Goal: Task Accomplishment & Management: Use online tool/utility

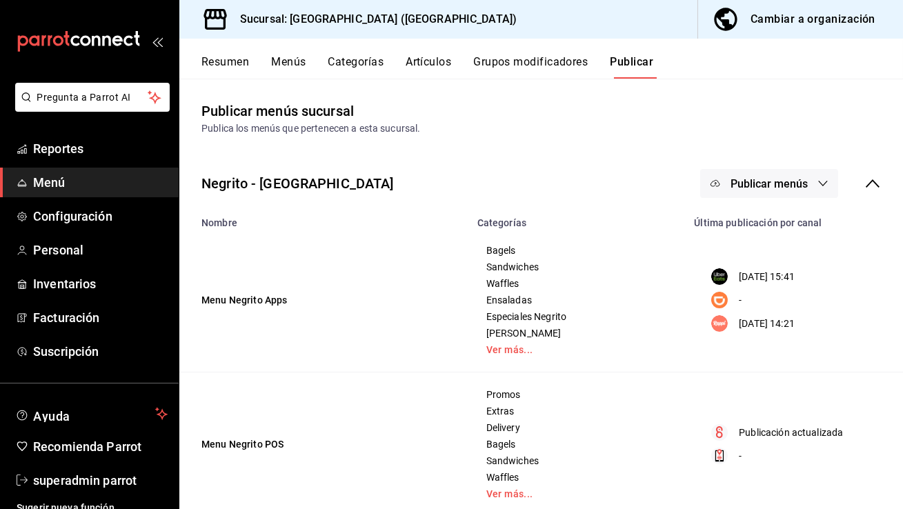
click at [494, 62] on button "Grupos modificadores" at bounding box center [530, 66] width 114 height 23
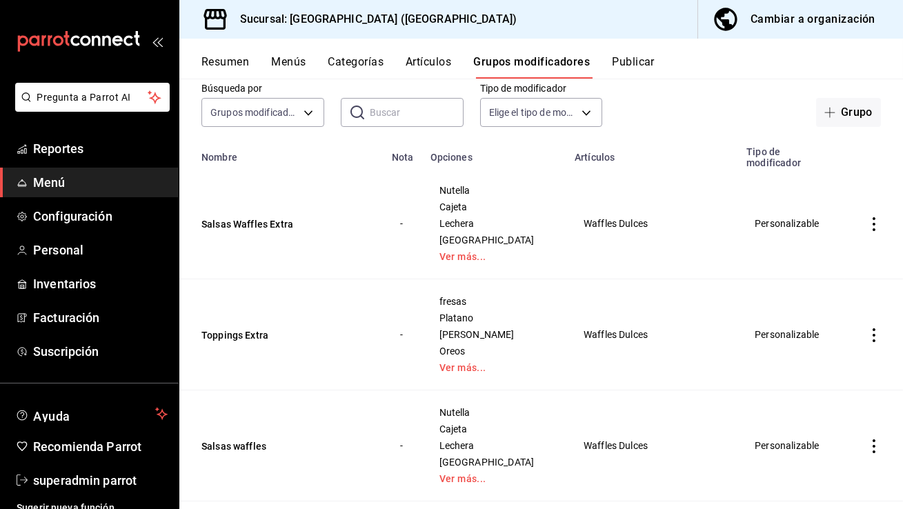
scroll to position [81, 0]
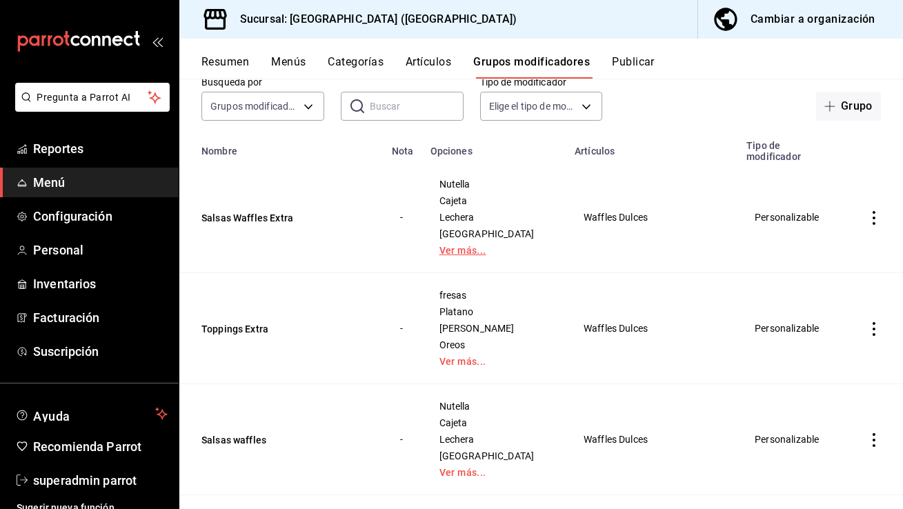
click at [482, 255] on link "Ver más..." at bounding box center [494, 250] width 110 height 10
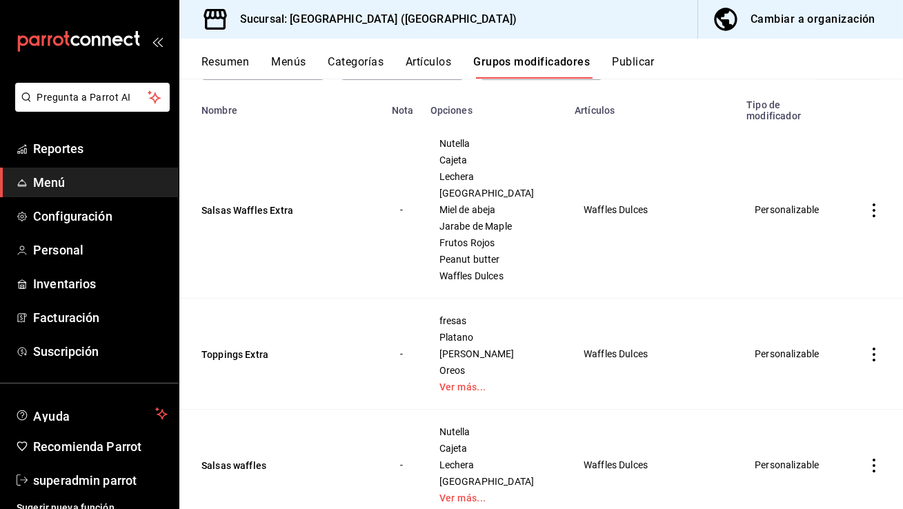
scroll to position [134, 0]
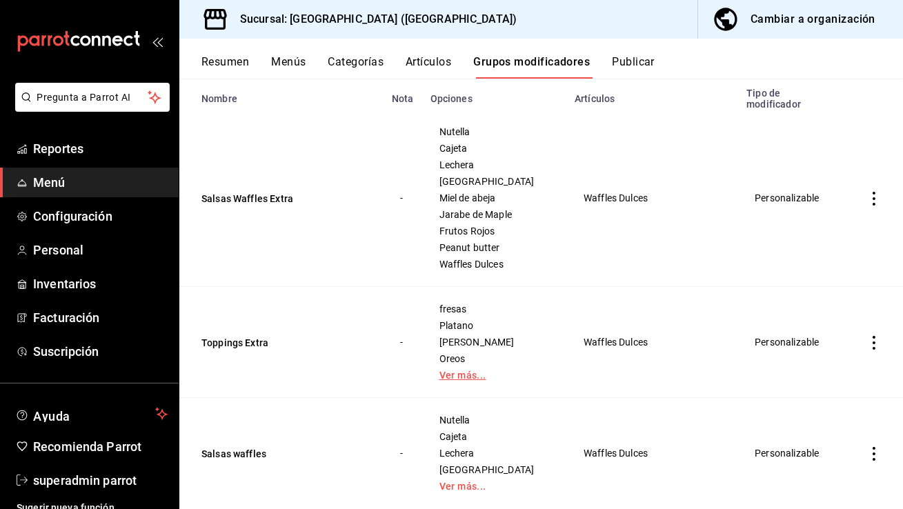
click at [467, 377] on link "Ver más..." at bounding box center [494, 375] width 110 height 10
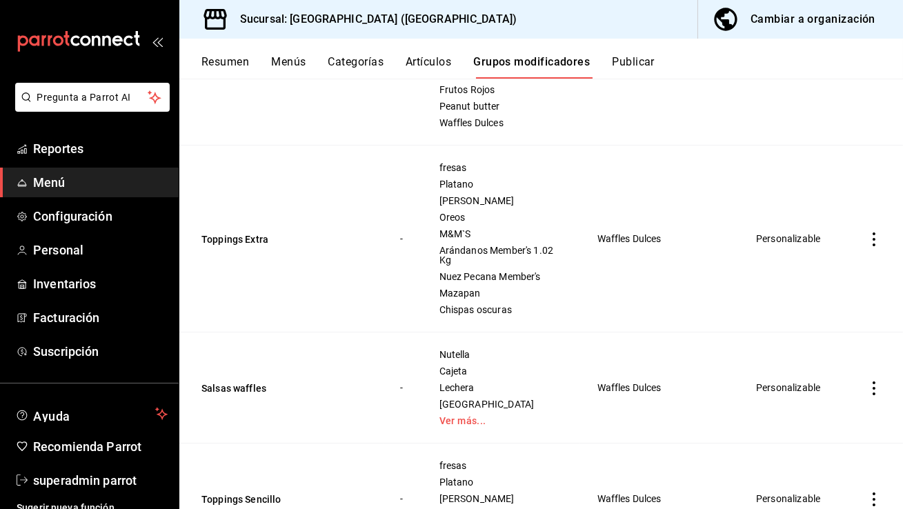
scroll to position [287, 0]
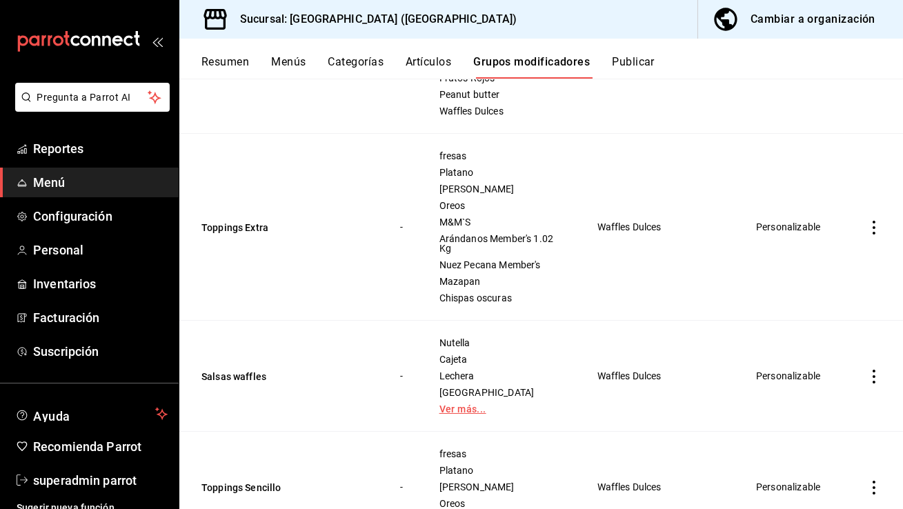
click at [458, 407] on link "Ver más..." at bounding box center [500, 409] width 123 height 10
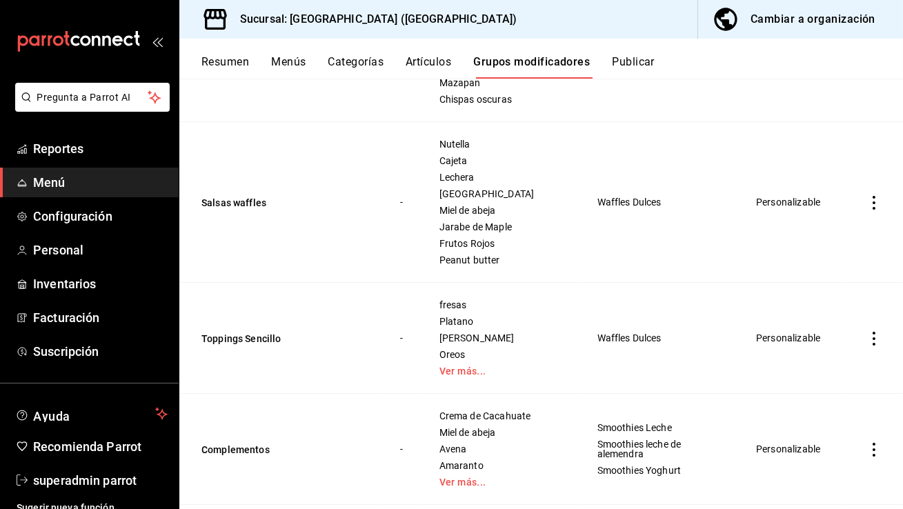
scroll to position [490, 0]
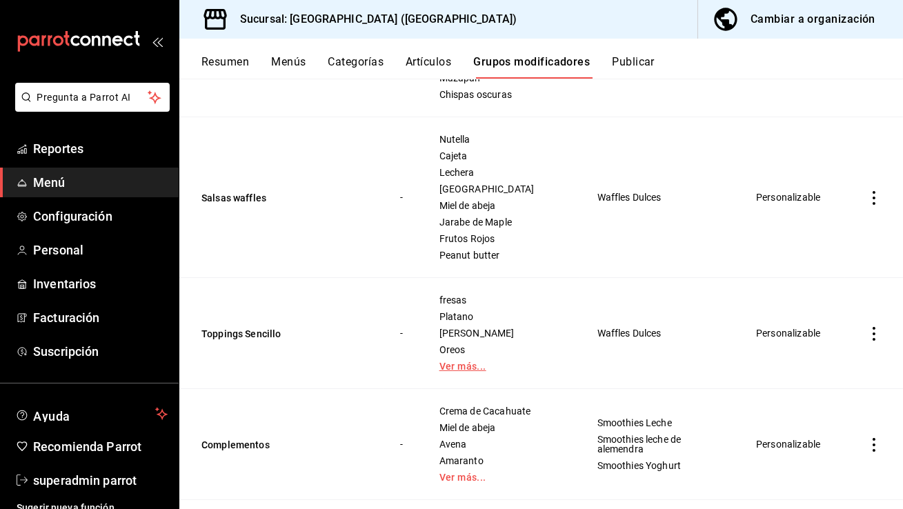
click at [456, 369] on link "Ver más..." at bounding box center [500, 366] width 123 height 10
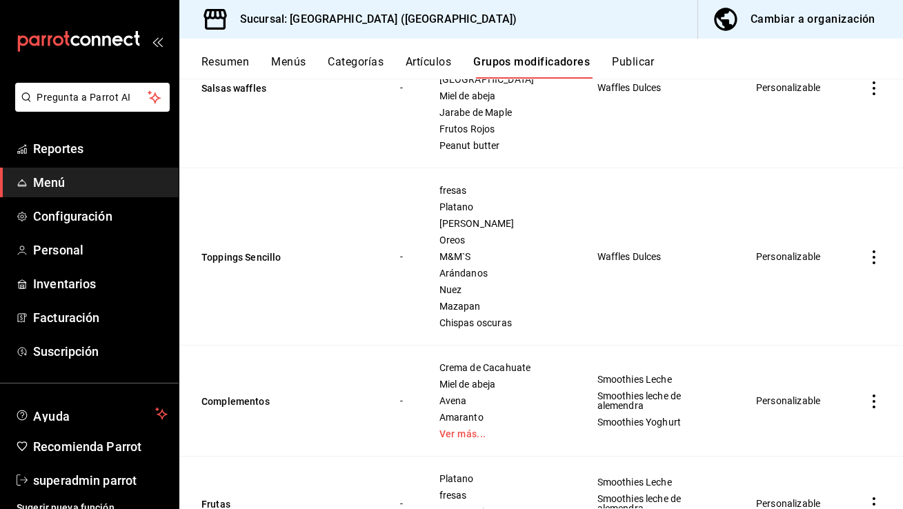
scroll to position [621, 0]
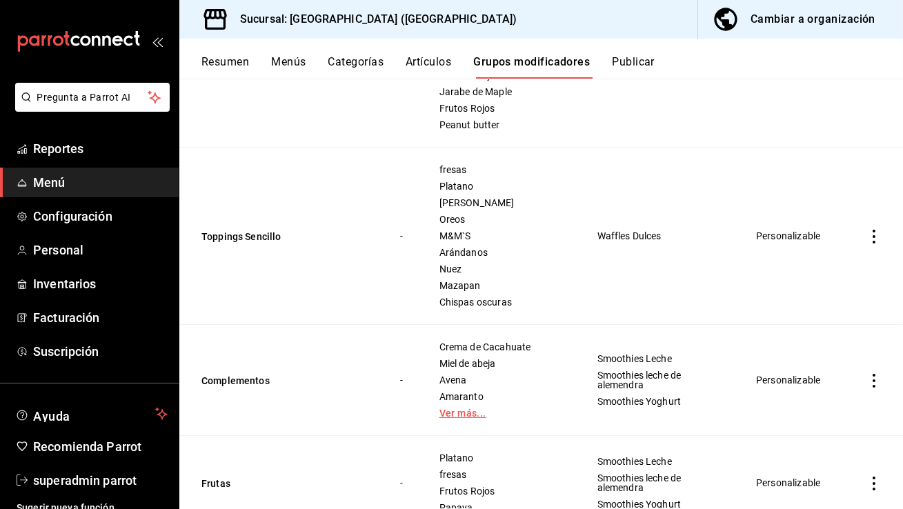
click at [456, 418] on link "Ver más..." at bounding box center [500, 413] width 123 height 10
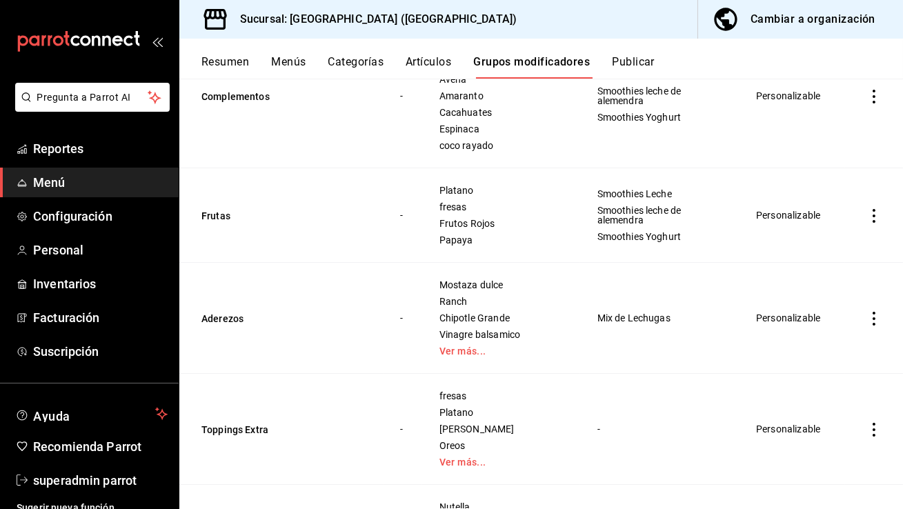
scroll to position [930, 0]
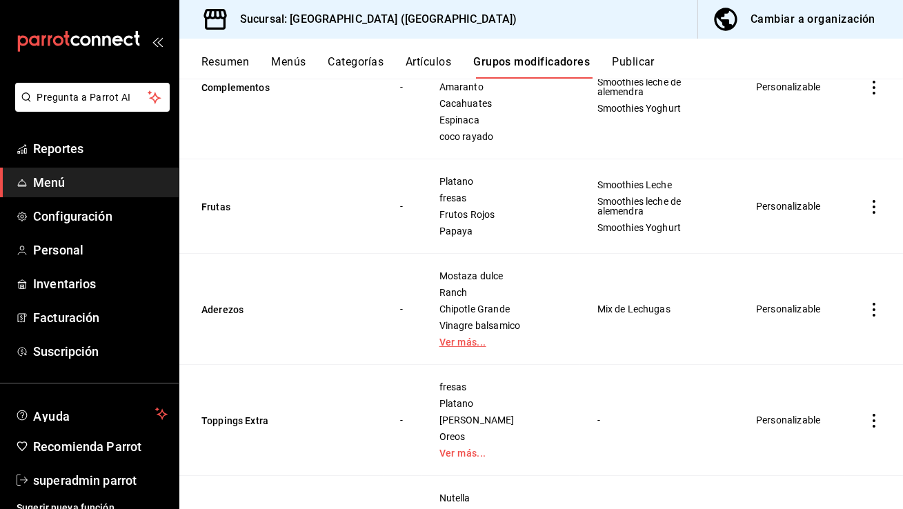
click at [460, 339] on link "Ver más..." at bounding box center [500, 342] width 123 height 10
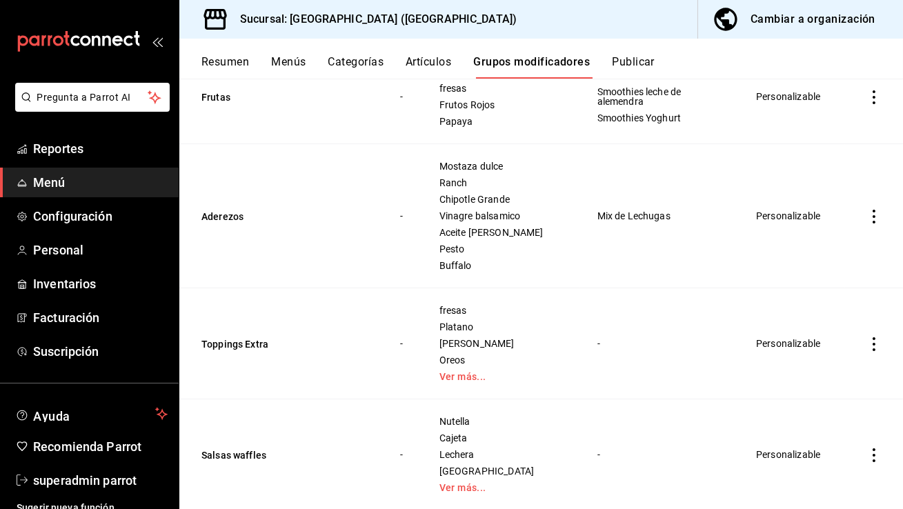
scroll to position [1073, 0]
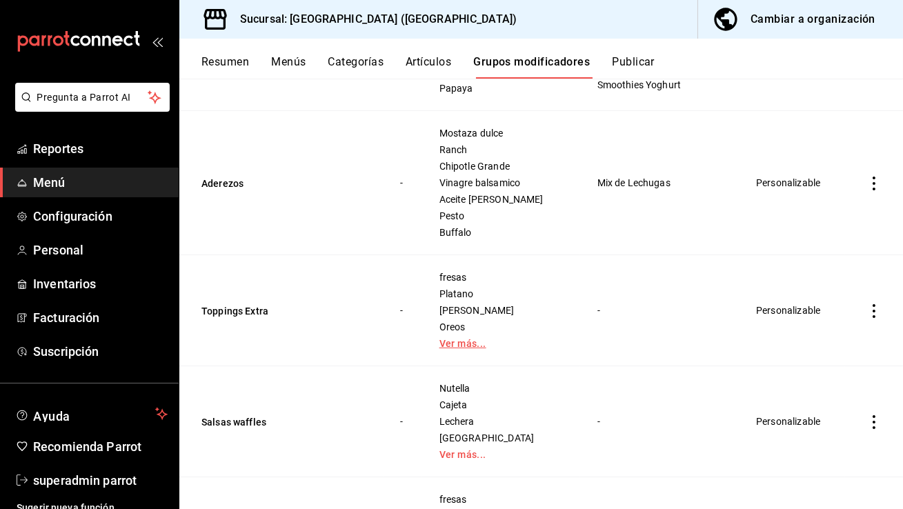
click at [456, 346] on link "Ver más..." at bounding box center [500, 344] width 123 height 10
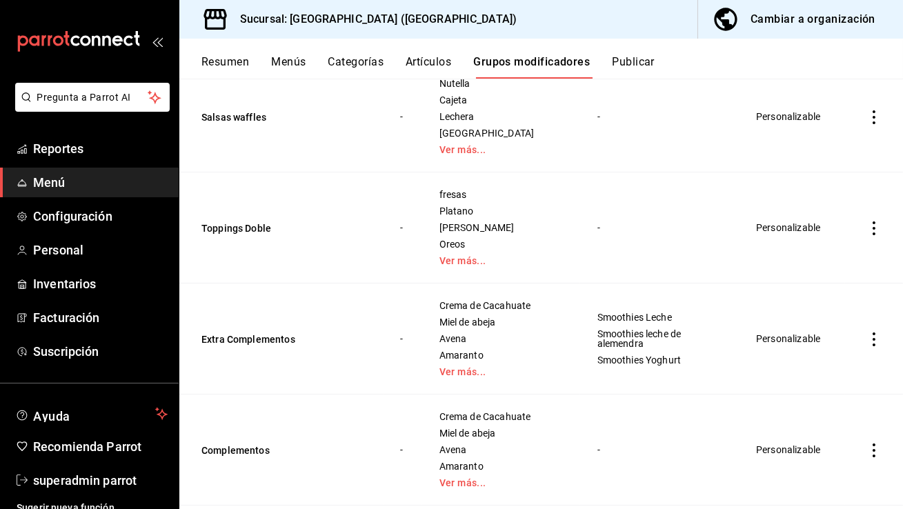
scroll to position [1480, 0]
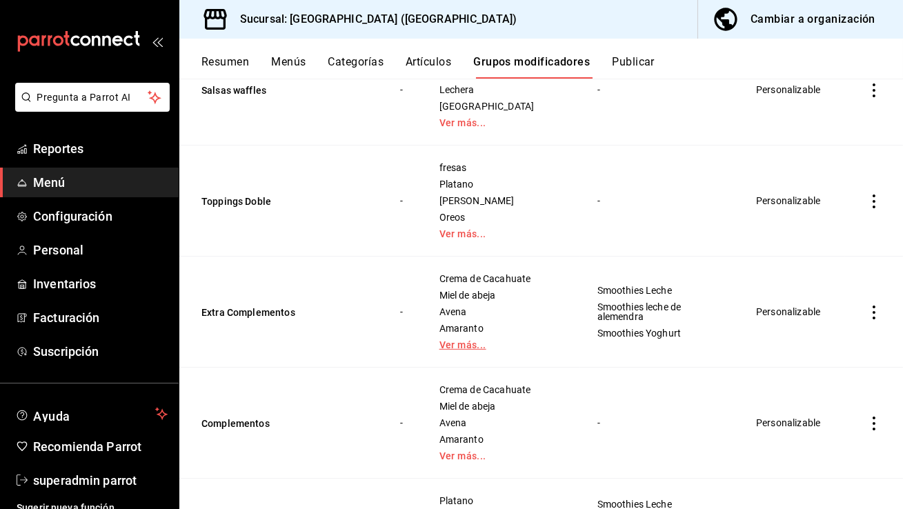
click at [460, 343] on link "Ver más..." at bounding box center [500, 345] width 123 height 10
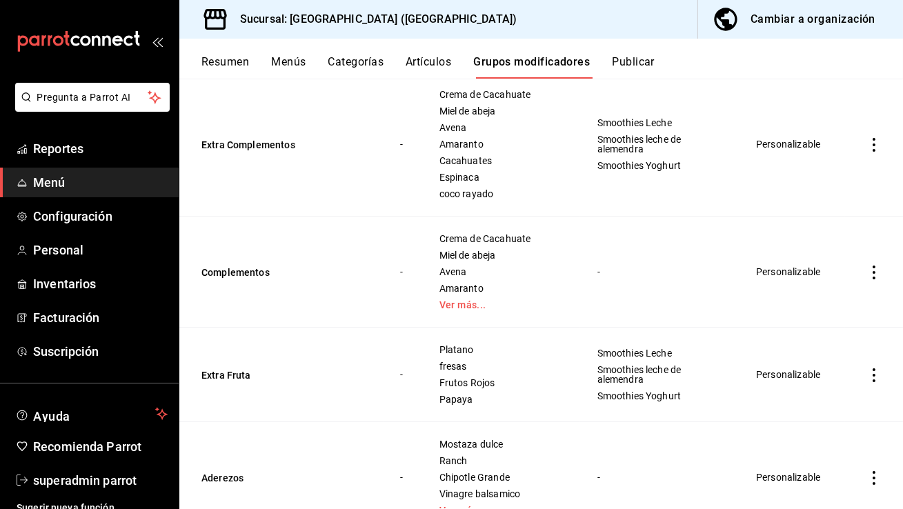
scroll to position [1677, 0]
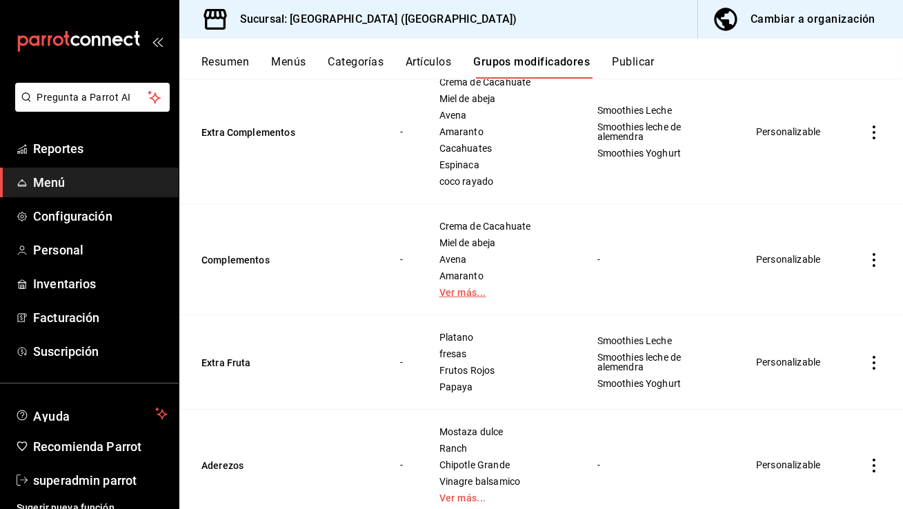
click at [458, 292] on link "Ver más..." at bounding box center [500, 293] width 123 height 10
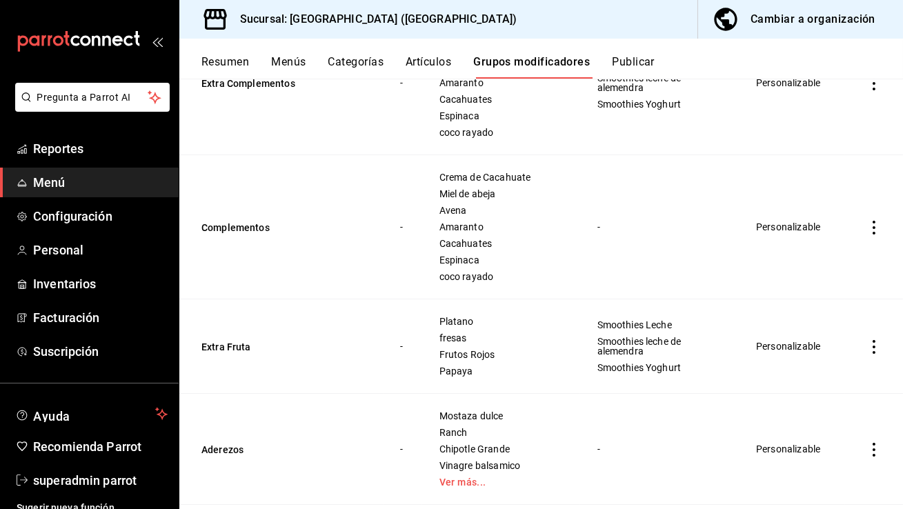
scroll to position [1814, 0]
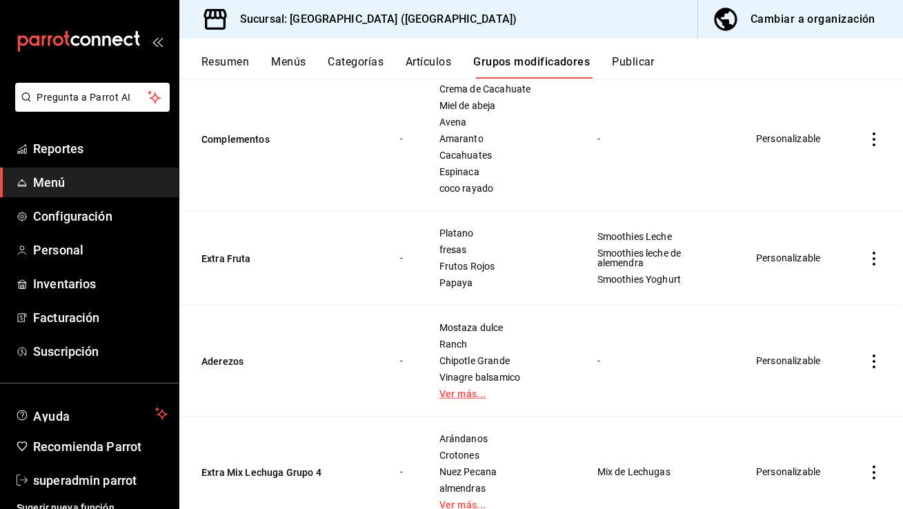
click at [461, 392] on link "Ver más..." at bounding box center [500, 394] width 123 height 10
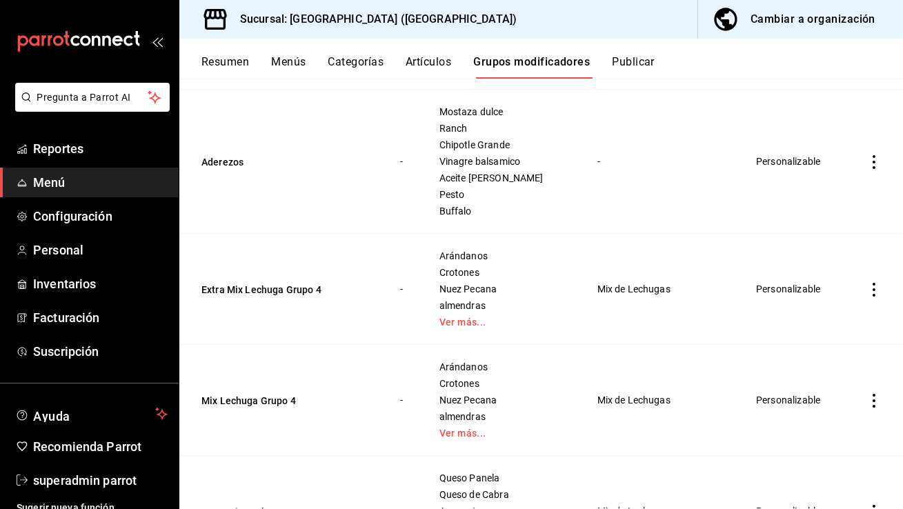
scroll to position [2033, 0]
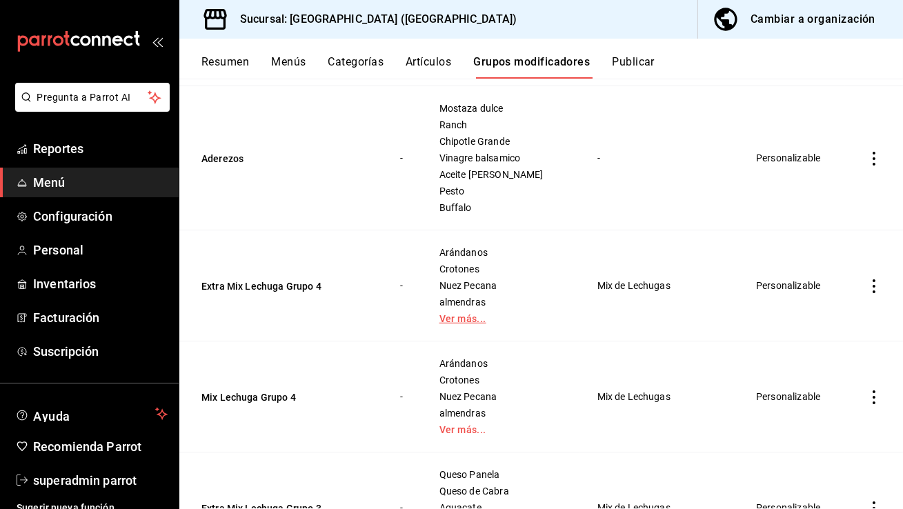
click at [463, 316] on link "Ver más..." at bounding box center [500, 319] width 123 height 10
click at [459, 425] on link "Ver más..." at bounding box center [500, 430] width 123 height 10
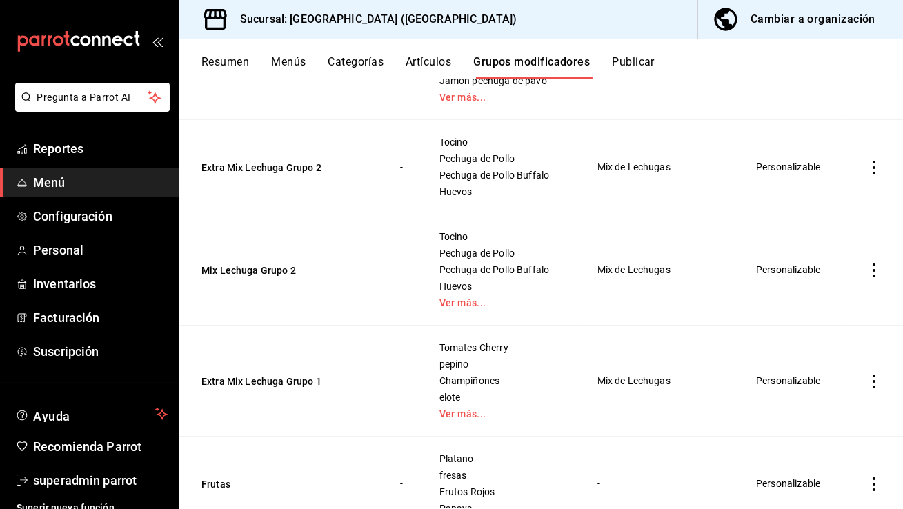
scroll to position [2652, 0]
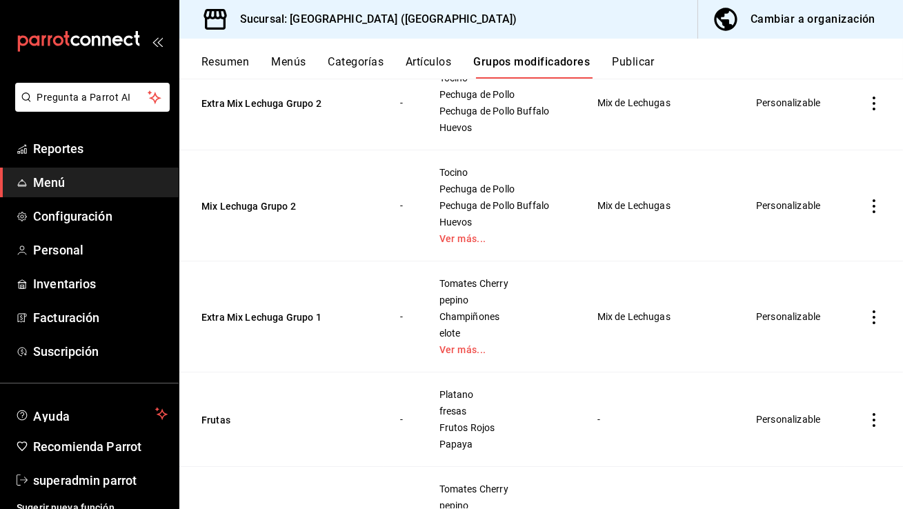
click at [639, 60] on button "Publicar" at bounding box center [633, 66] width 43 height 23
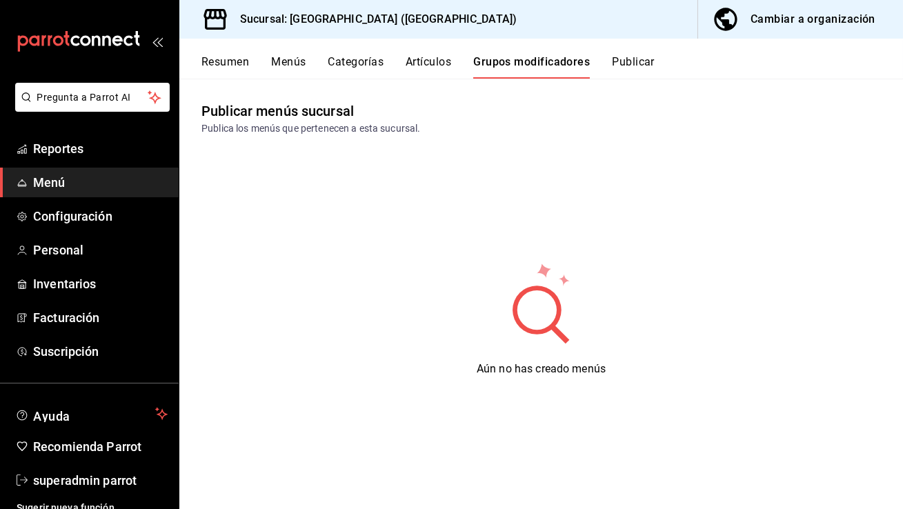
click at [643, 61] on button "Publicar" at bounding box center [633, 66] width 43 height 23
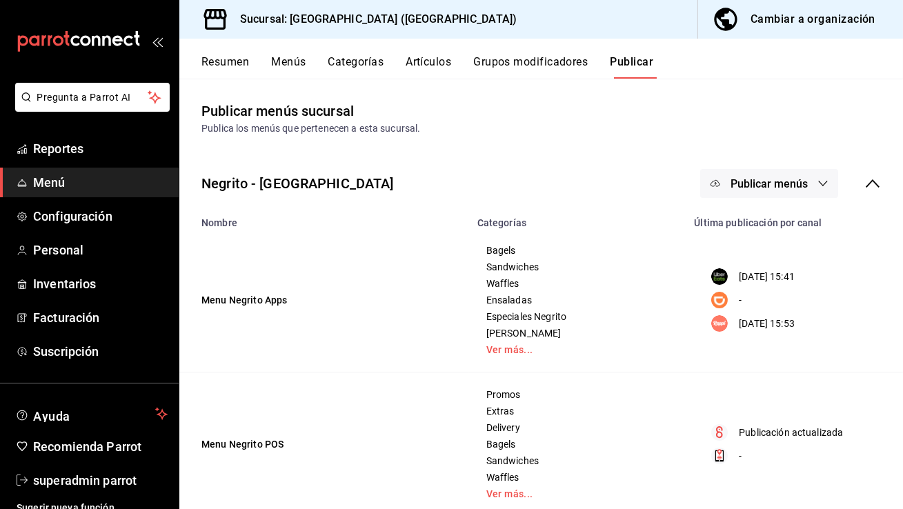
click at [749, 177] on button "Publicar menús" at bounding box center [769, 183] width 138 height 29
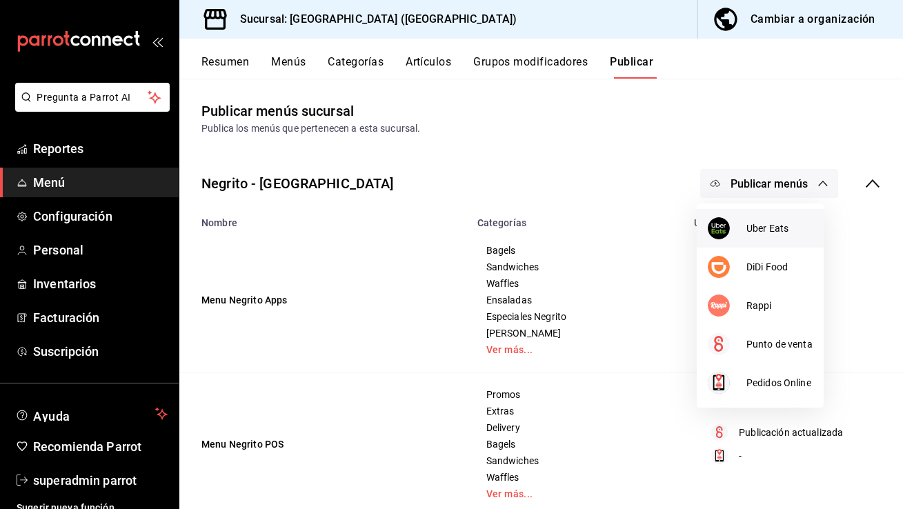
click at [746, 232] on span "Uber Eats" at bounding box center [779, 228] width 66 height 14
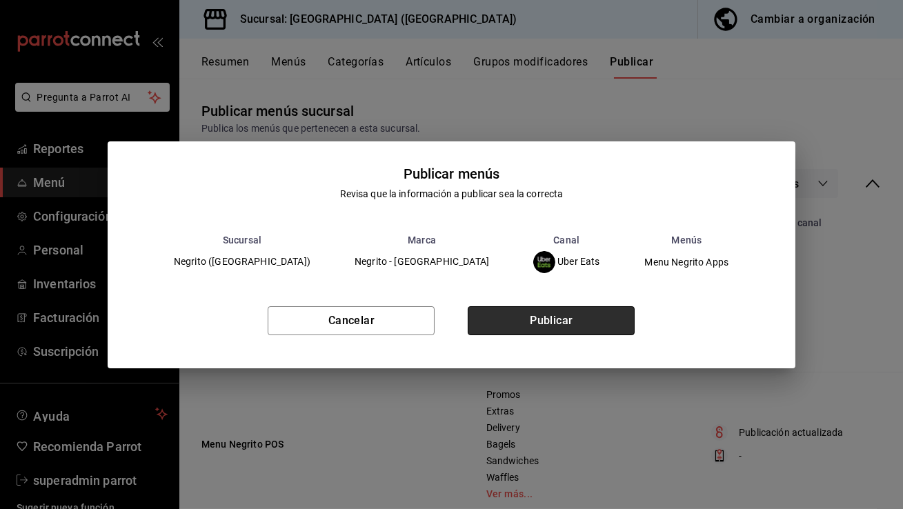
click at [570, 317] on button "Publicar" at bounding box center [550, 320] width 167 height 29
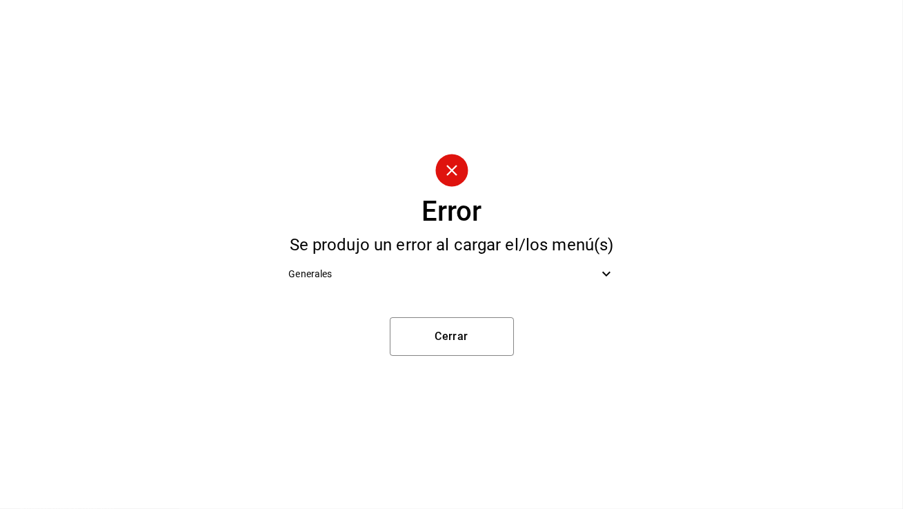
click at [455, 276] on span "Generales" at bounding box center [442, 274] width 309 height 14
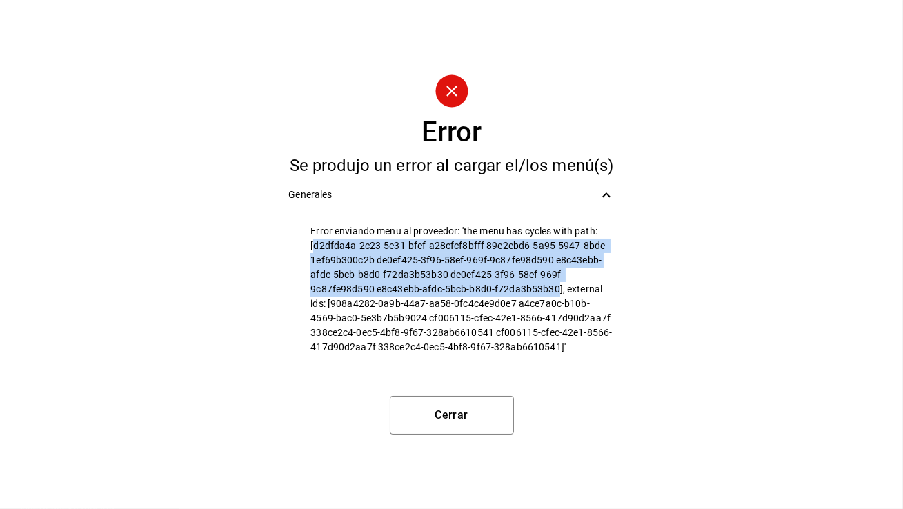
drag, startPoint x: 315, startPoint y: 247, endPoint x: 556, endPoint y: 283, distance: 244.1
click at [556, 283] on span "Error enviando menu al proveedor: 'the menu has cycles with path: [d2dfda4a-2c2…" at bounding box center [461, 289] width 303 height 130
copy span "d2dfda4a-2c23-5e31-bfef-a28cfcf8bfff 89e2ebd6-5a95-5947-8bde-1ef69b300c2b de0ef…"
click at [434, 406] on button "Cerrar" at bounding box center [452, 415] width 124 height 39
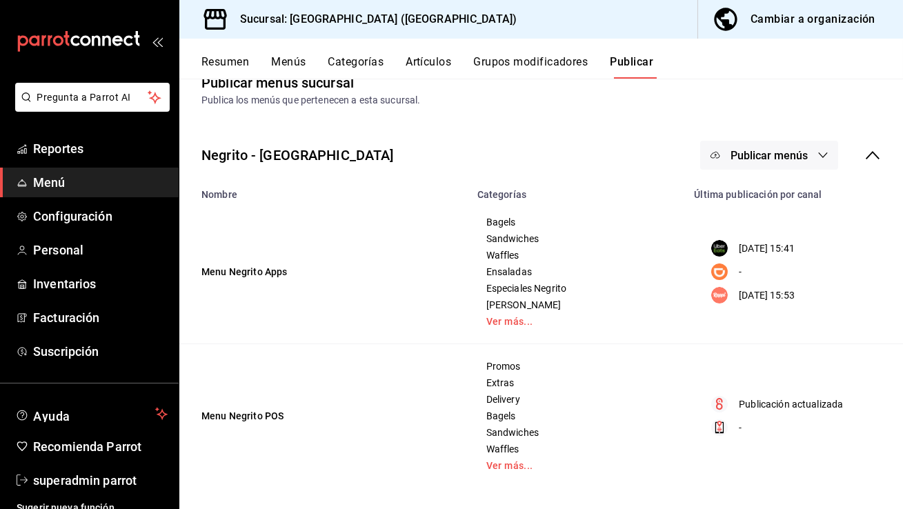
scroll to position [30, 0]
click at [515, 63] on button "Grupos modificadores" at bounding box center [530, 66] width 114 height 23
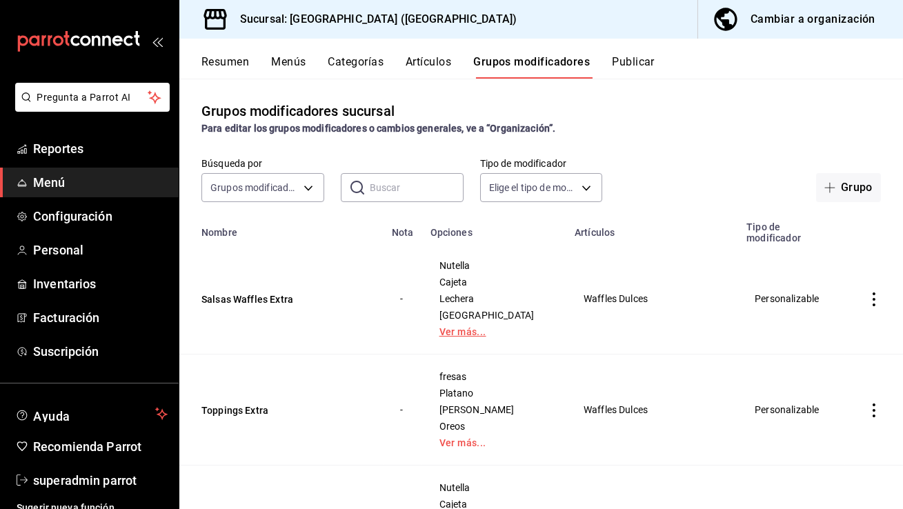
click at [459, 334] on link "Ver más..." at bounding box center [494, 332] width 110 height 10
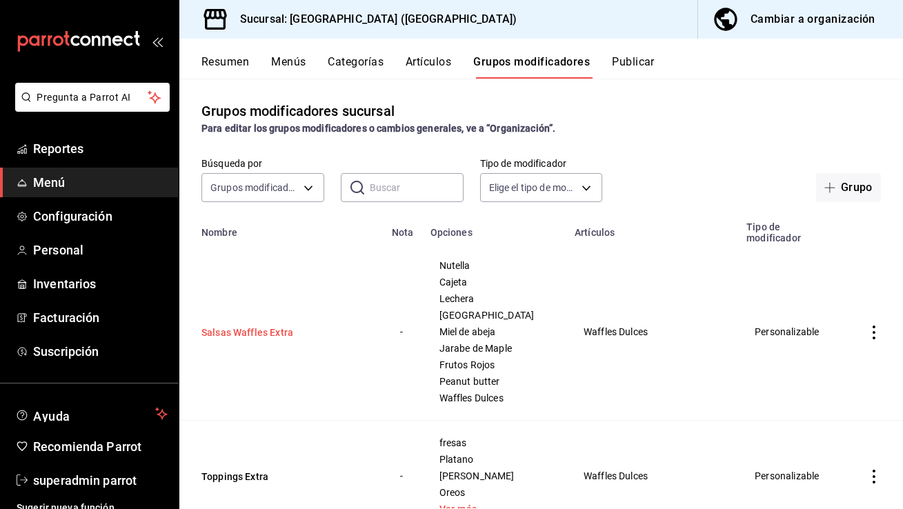
click at [270, 337] on button "Salsas Waffles Extra" at bounding box center [283, 332] width 165 height 14
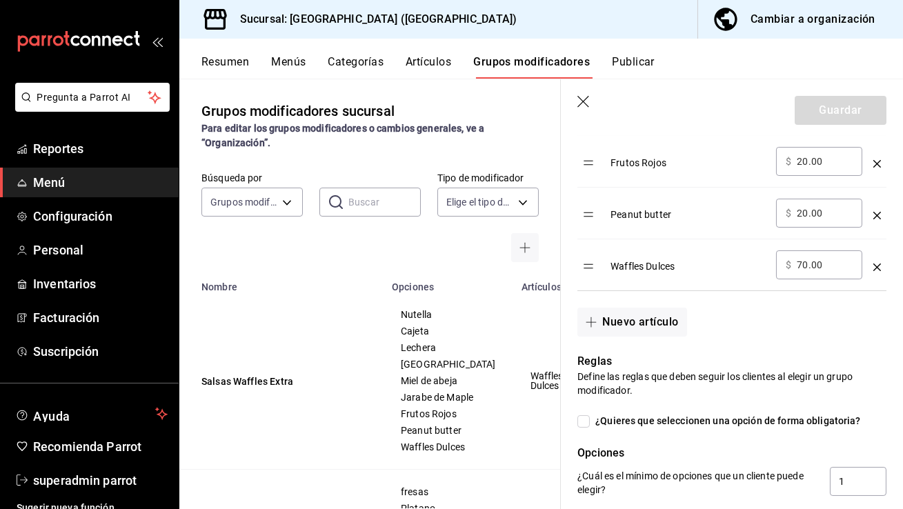
scroll to position [767, 0]
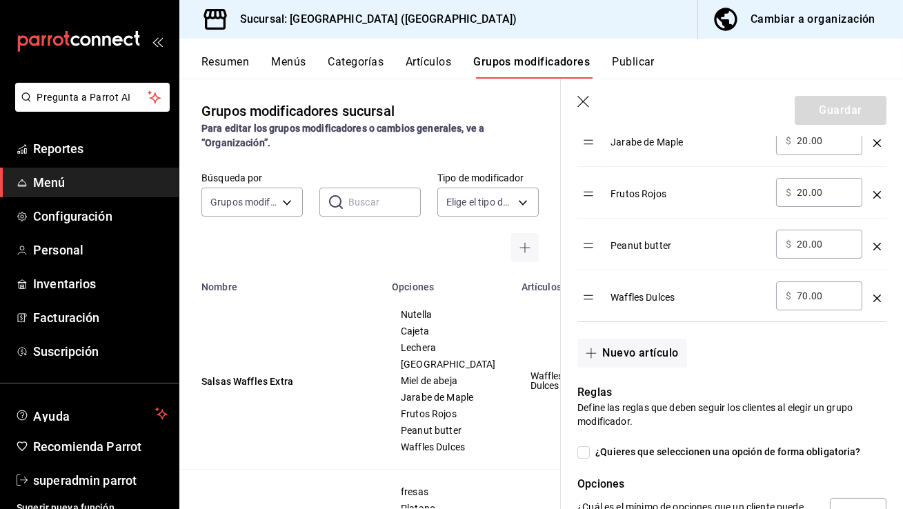
click at [873, 294] on icon "optionsTable" at bounding box center [877, 298] width 8 height 8
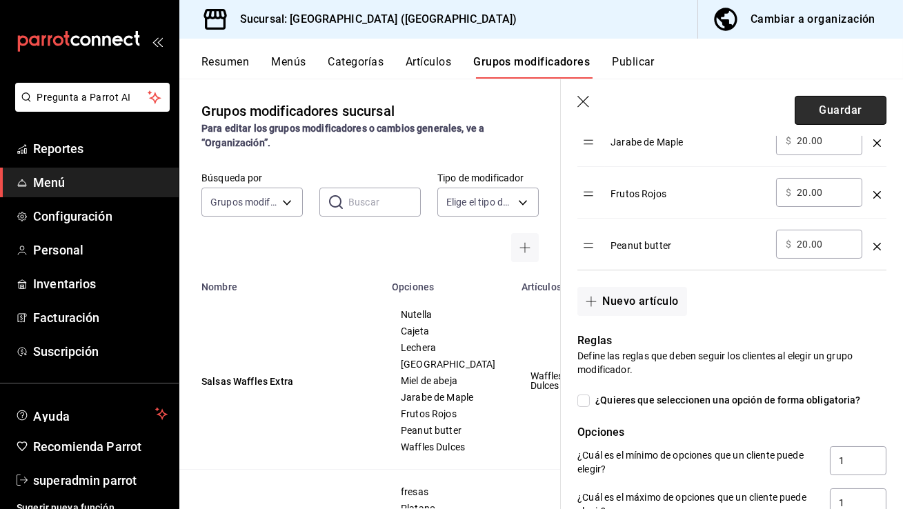
click at [842, 105] on button "Guardar" at bounding box center [840, 110] width 92 height 29
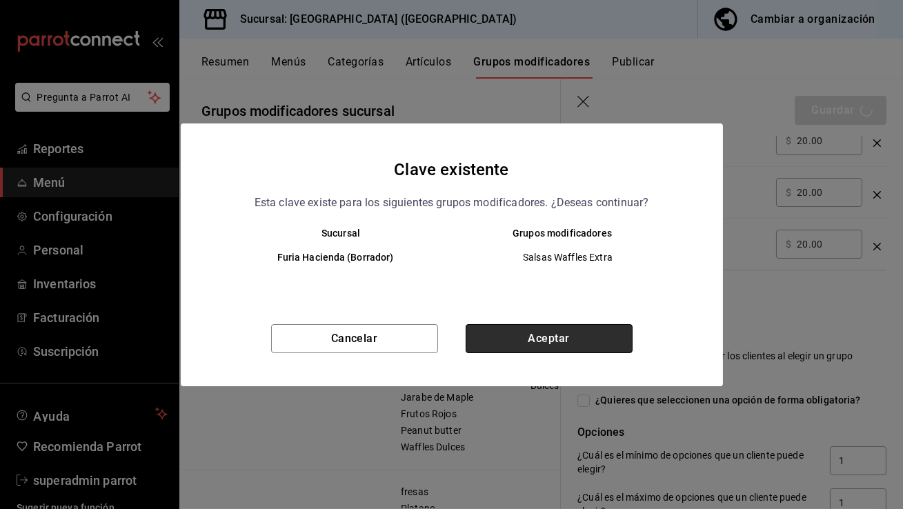
click at [593, 343] on button "Aceptar" at bounding box center [548, 338] width 167 height 29
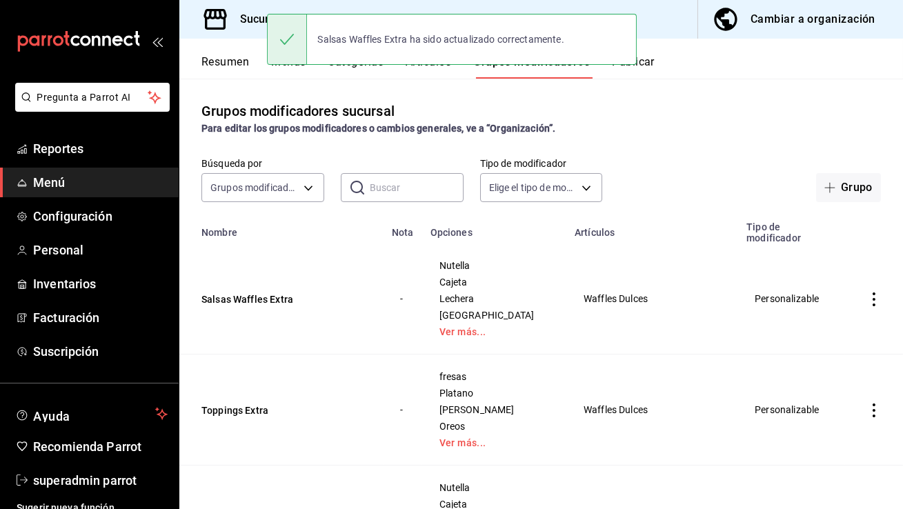
click at [645, 66] on button "Publicar" at bounding box center [633, 66] width 43 height 23
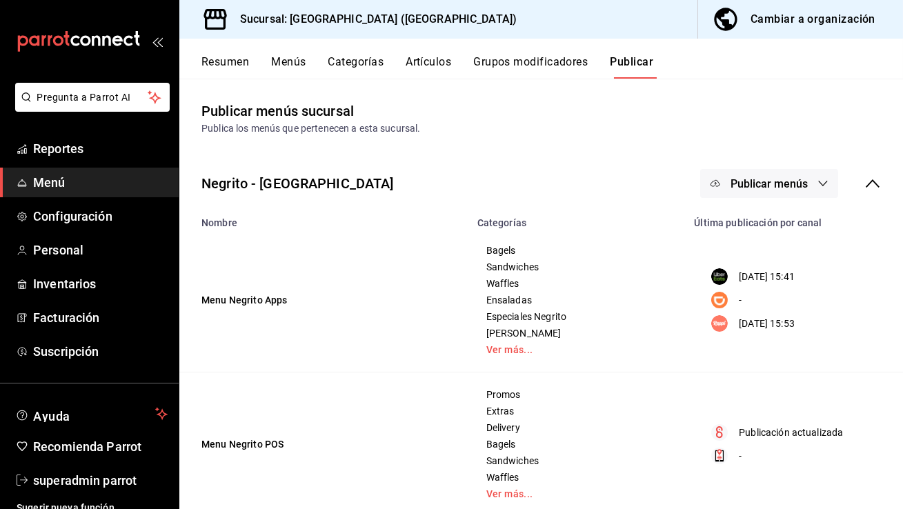
click at [817, 182] on icon "button" at bounding box center [822, 183] width 11 height 11
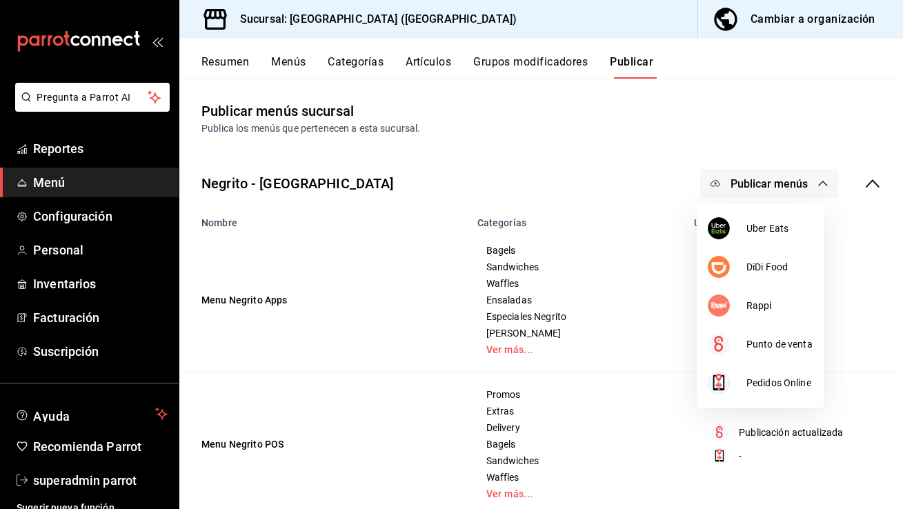
click at [445, 66] on div at bounding box center [451, 254] width 903 height 509
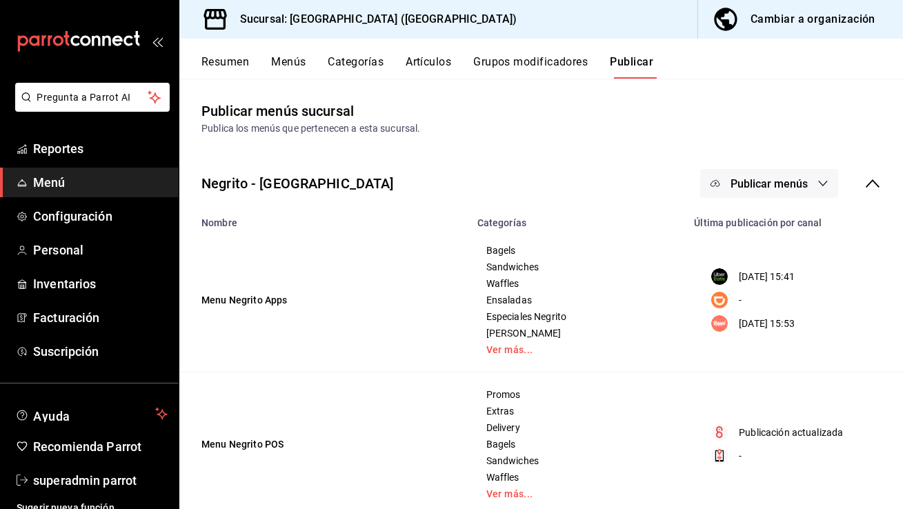
click at [796, 190] on button "Publicar menús" at bounding box center [769, 183] width 138 height 29
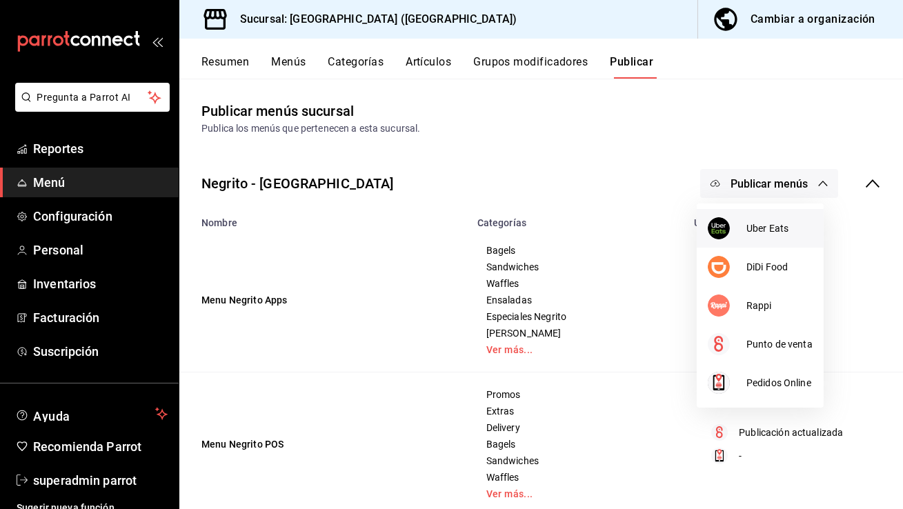
click at [767, 219] on li "Uber Eats" at bounding box center [759, 228] width 127 height 39
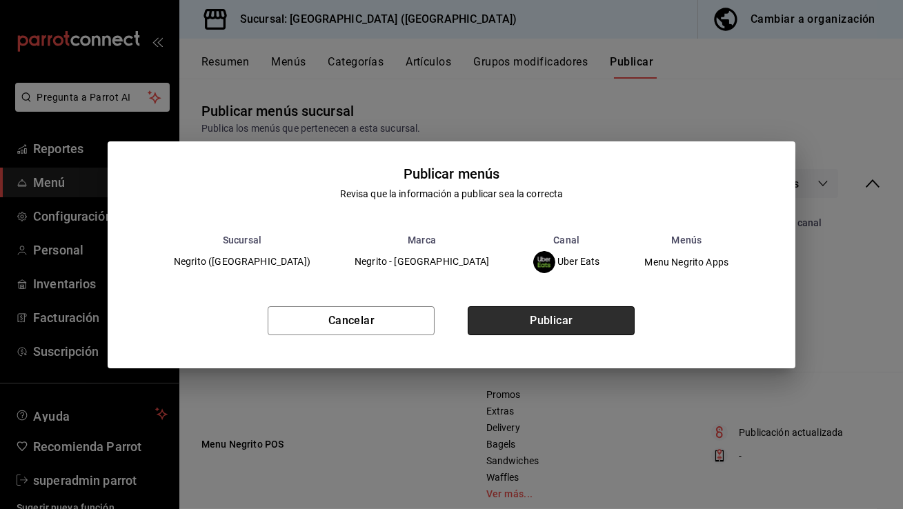
click at [564, 316] on button "Publicar" at bounding box center [550, 320] width 167 height 29
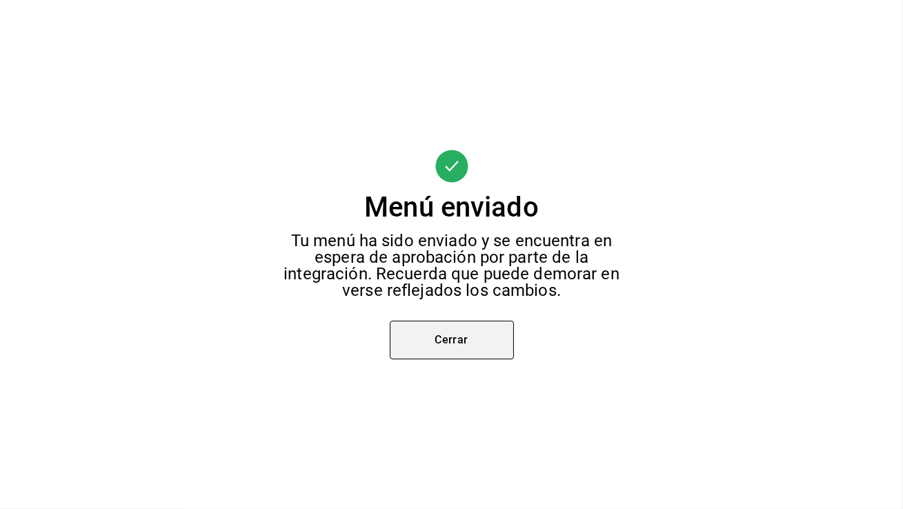
click at [473, 350] on button "Cerrar" at bounding box center [452, 340] width 124 height 39
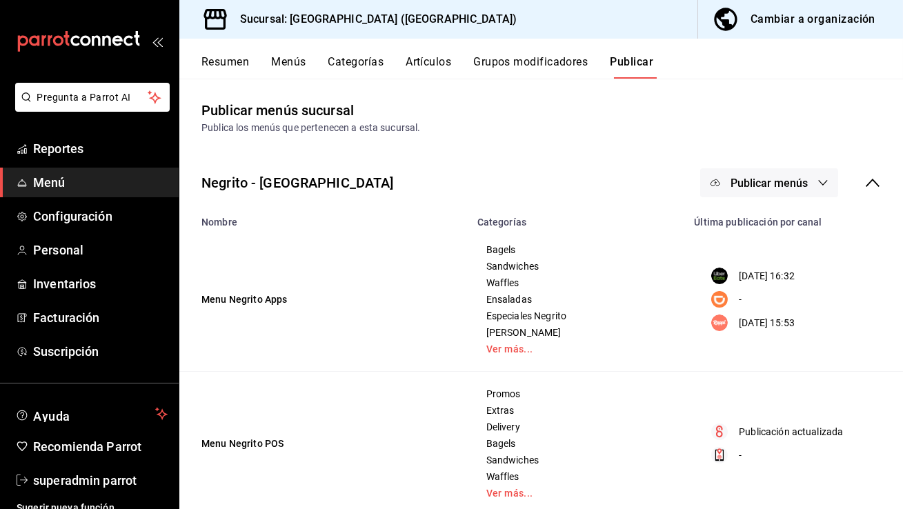
scroll to position [2, 0]
click at [748, 183] on span "Publicar menús" at bounding box center [768, 181] width 77 height 13
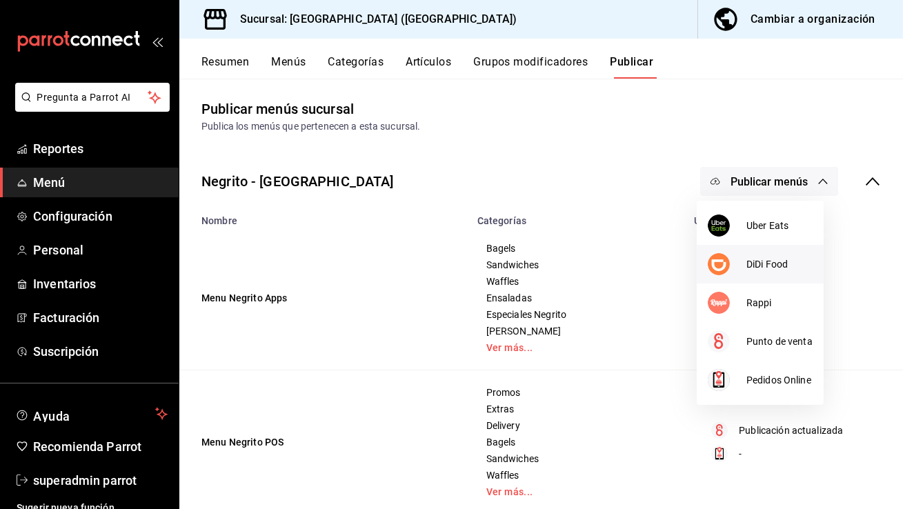
click at [750, 272] on li "DiDi Food" at bounding box center [759, 264] width 127 height 39
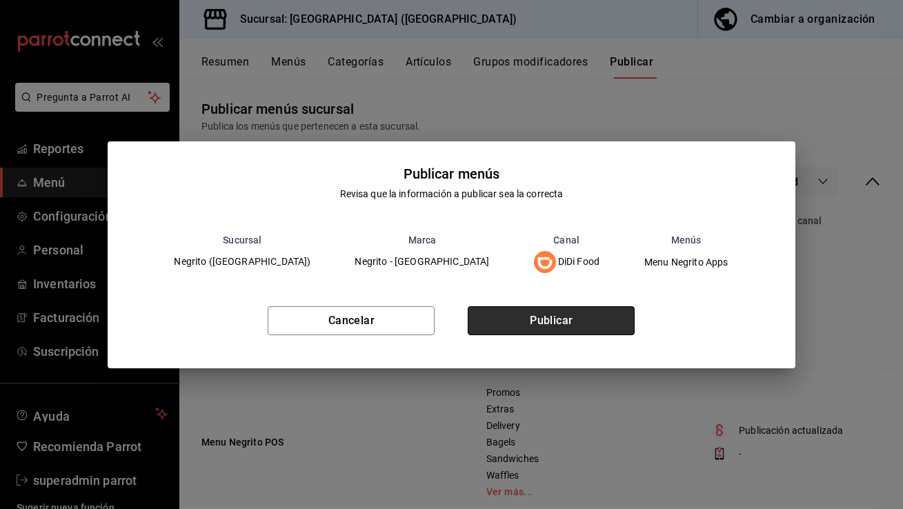
click at [565, 322] on button "Publicar" at bounding box center [550, 320] width 167 height 29
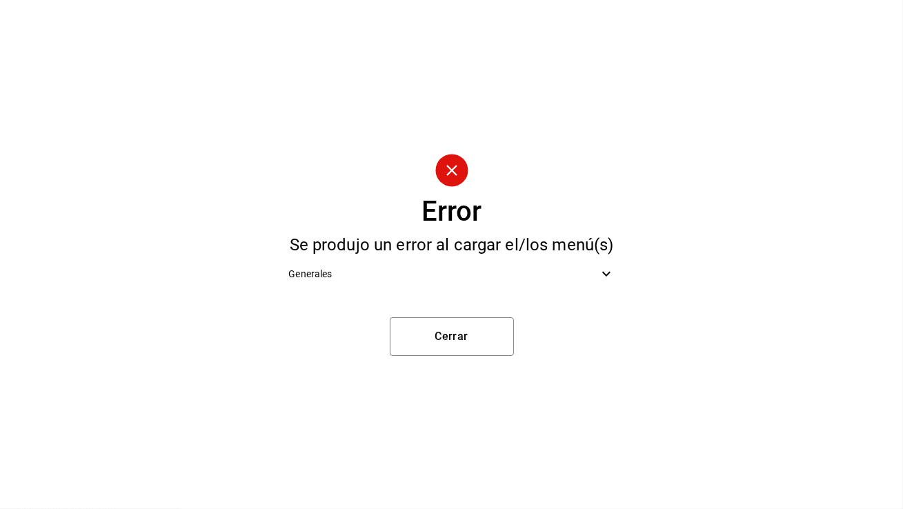
click at [461, 282] on div "Generales" at bounding box center [451, 274] width 348 height 31
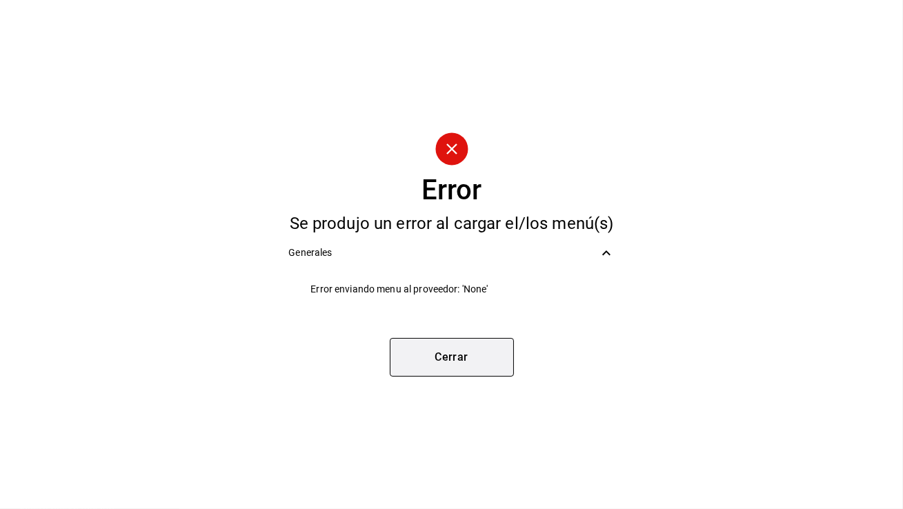
click at [470, 351] on button "Cerrar" at bounding box center [452, 357] width 124 height 39
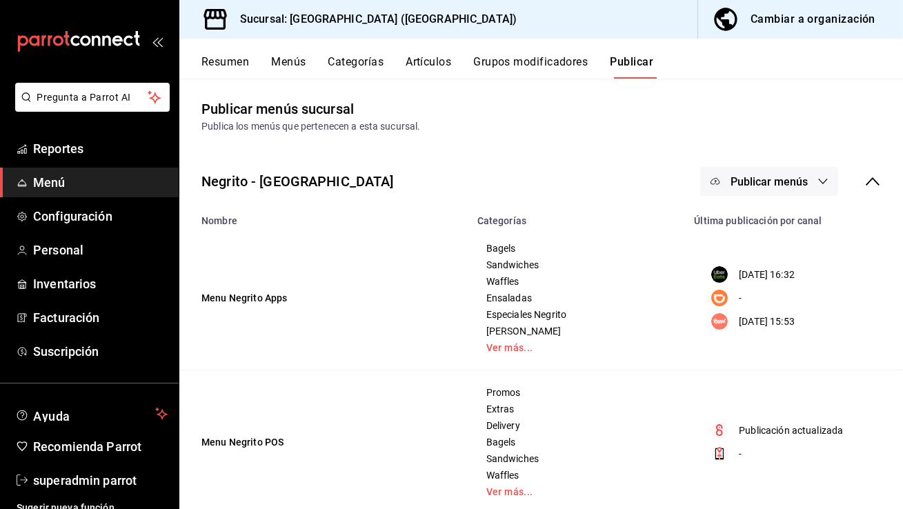
click at [817, 183] on icon "button" at bounding box center [822, 181] width 11 height 11
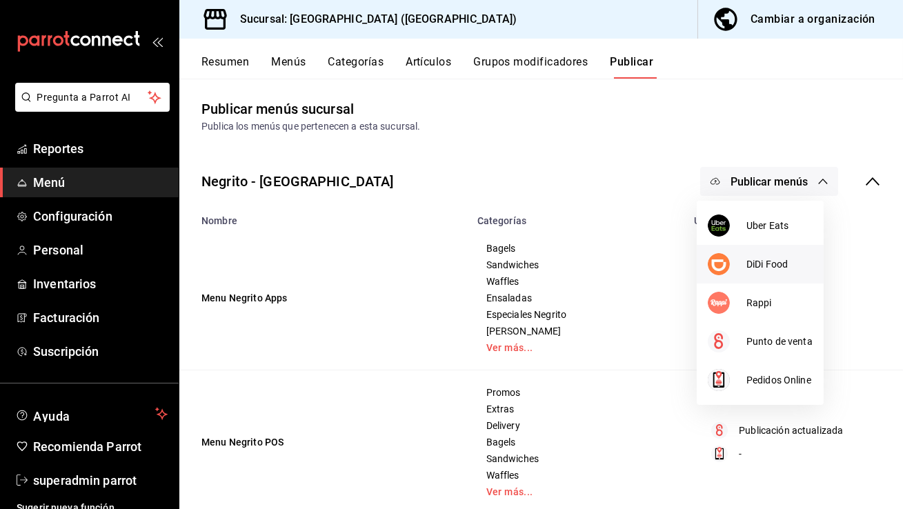
click at [716, 263] on img at bounding box center [718, 264] width 22 height 22
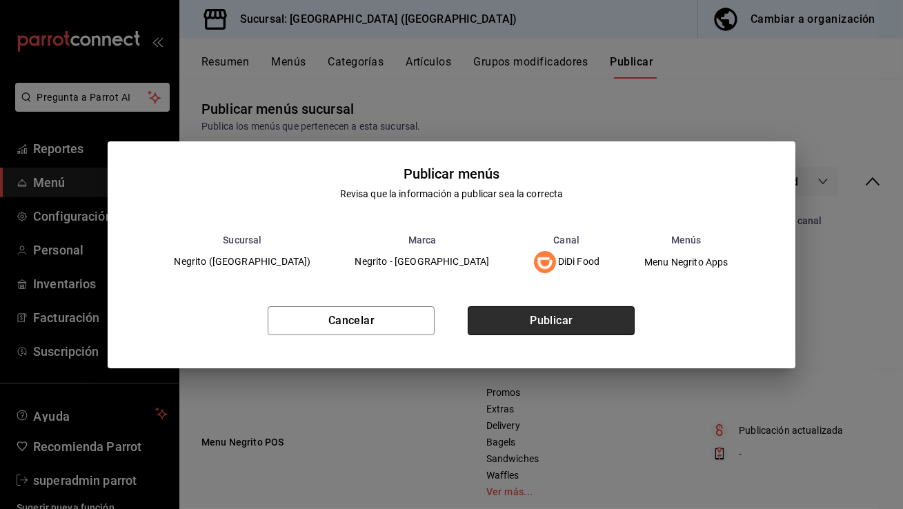
click at [575, 324] on button "Publicar" at bounding box center [550, 320] width 167 height 29
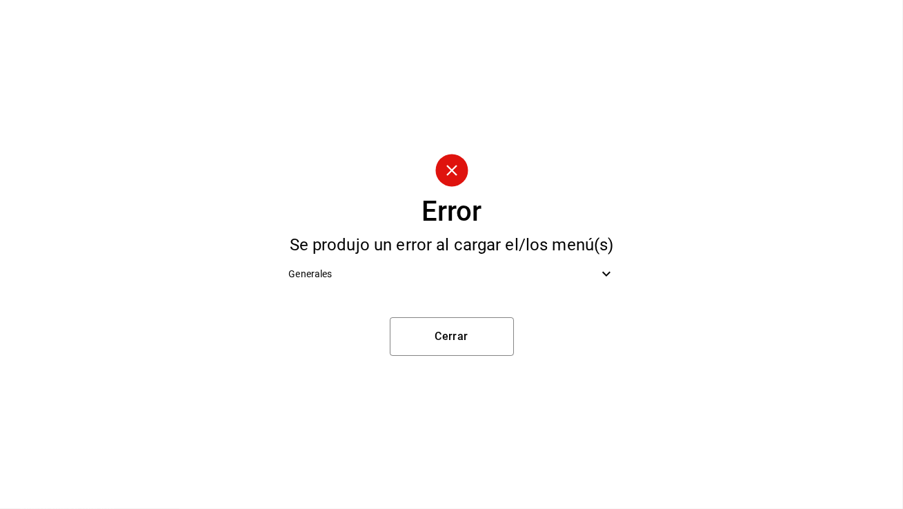
click at [525, 275] on span "Generales" at bounding box center [442, 274] width 309 height 14
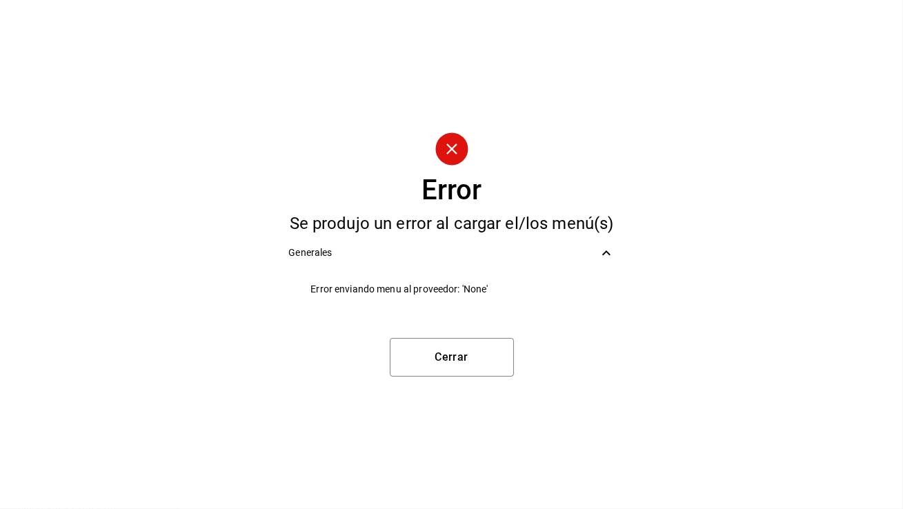
click at [490, 330] on div "Error Se produjo un error al cargar el/los menú(s) Generales Error enviando men…" at bounding box center [451, 254] width 903 height 509
click at [479, 356] on button "Cerrar" at bounding box center [452, 357] width 124 height 39
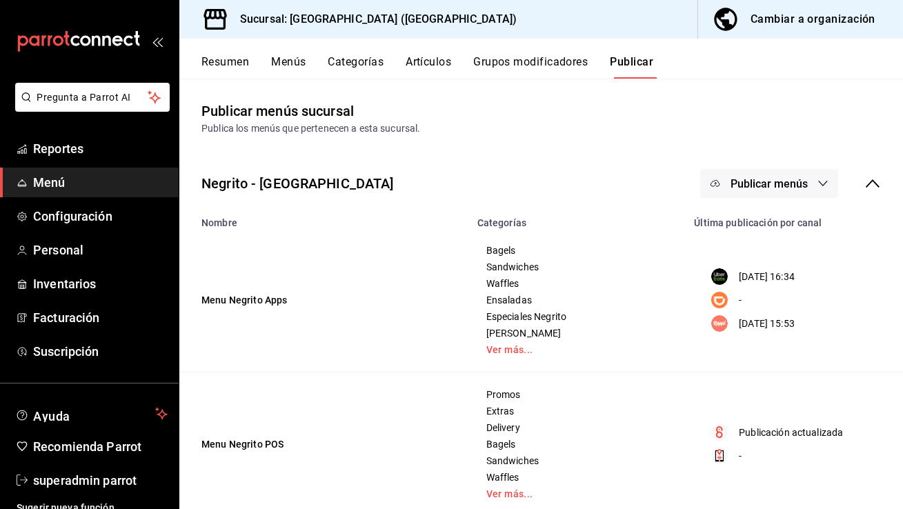
click at [750, 181] on span "Publicar menús" at bounding box center [768, 183] width 77 height 13
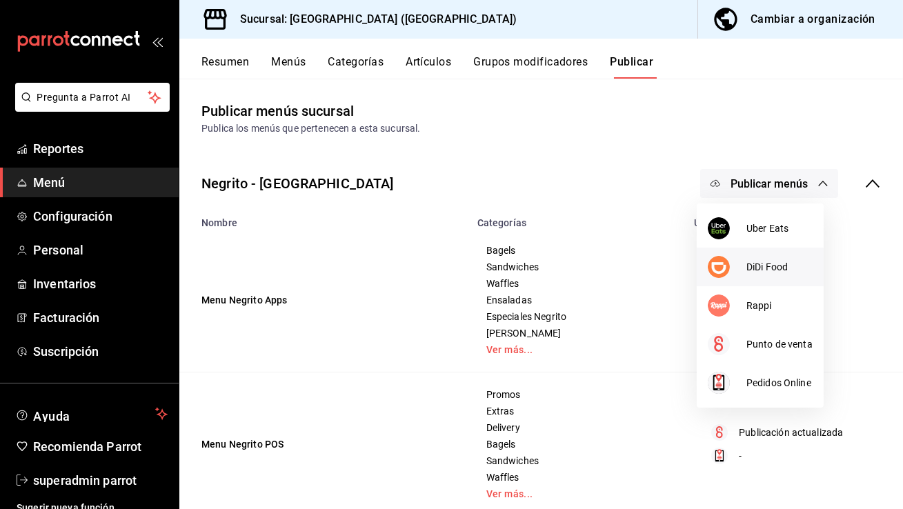
click at [732, 271] on div at bounding box center [726, 267] width 39 height 22
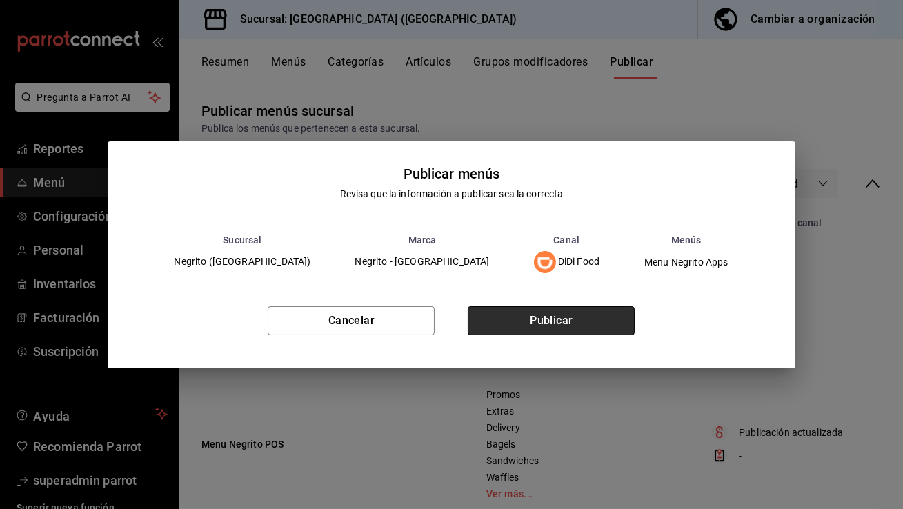
click at [583, 320] on button "Publicar" at bounding box center [550, 320] width 167 height 29
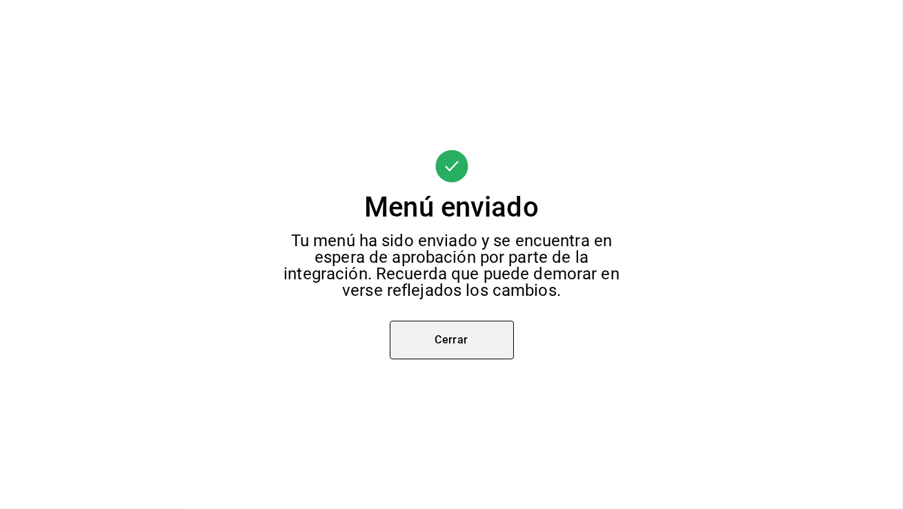
click at [463, 340] on button "Cerrar" at bounding box center [452, 340] width 124 height 39
